Goal: Navigation & Orientation: Go to known website

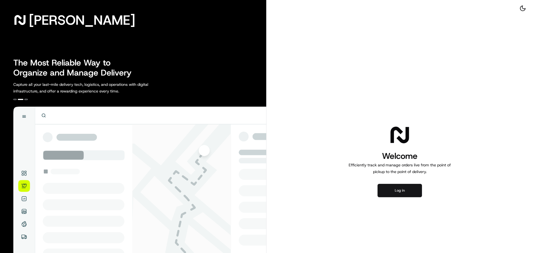
click at [402, 190] on button "Log in" at bounding box center [399, 190] width 44 height 13
